Goal: Ask a question

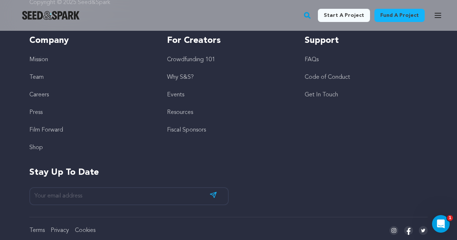
scroll to position [2106, 0]
click at [322, 93] on link "Get In Touch" at bounding box center [321, 96] width 33 height 6
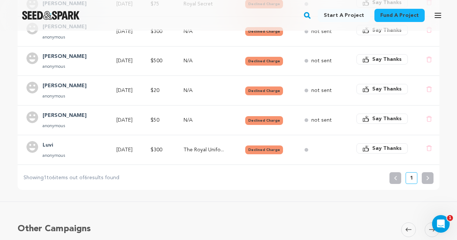
scroll to position [222, 0]
click at [382, 147] on span "Say Thanks" at bounding box center [386, 148] width 29 height 7
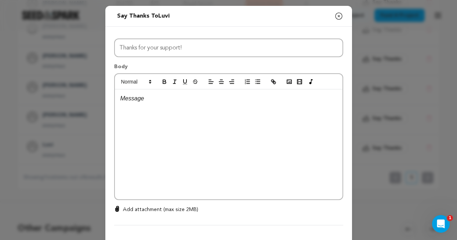
click at [340, 17] on icon "button" at bounding box center [338, 16] width 9 height 9
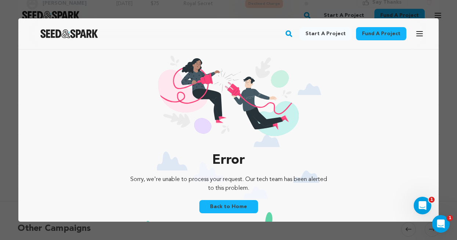
scroll to position [0, 0]
click at [440, 220] on icon "Open Intercom Messenger" at bounding box center [440, 223] width 12 height 12
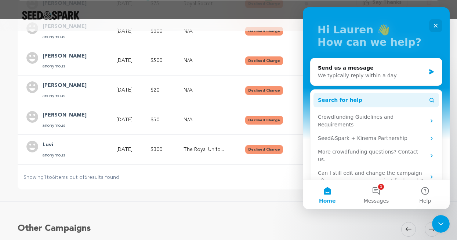
scroll to position [35, 0]
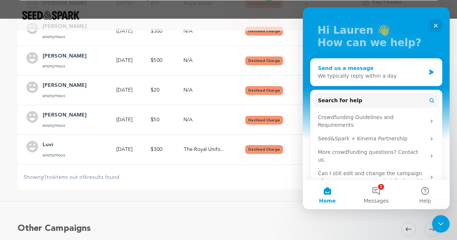
click at [364, 73] on div "We typically reply within a day" at bounding box center [372, 76] width 108 height 8
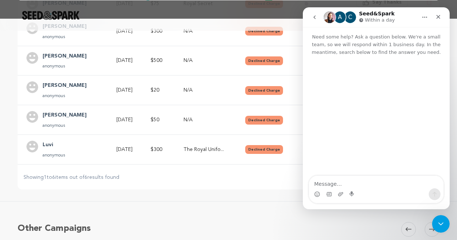
scroll to position [6, 0]
type textarea "I"
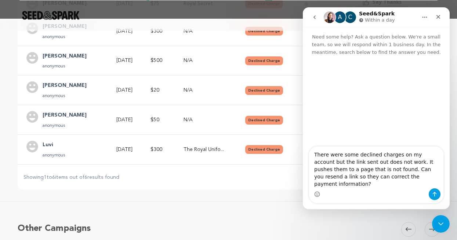
type textarea "There were some declined charges on my account but the link sent out does not w…"
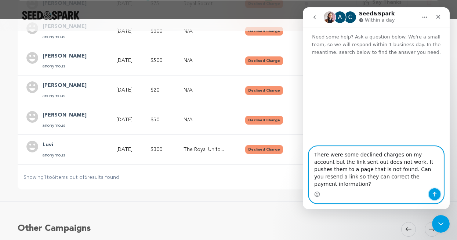
click at [436, 195] on icon "Send a message…" at bounding box center [435, 195] width 6 height 6
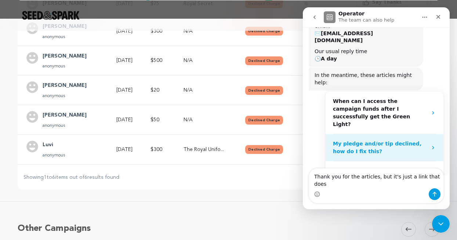
scroll to position [119, 0]
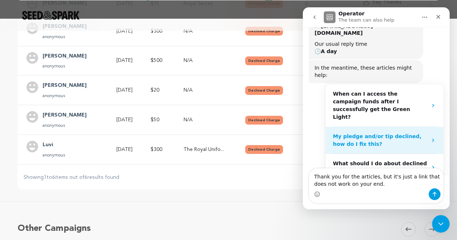
type textarea "Thank you for the articles, but it's just a link that does not work on your end."
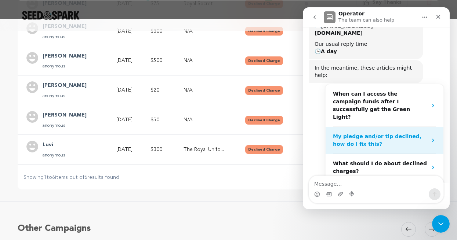
scroll to position [140, 0]
